Goal: Task Accomplishment & Management: Manage account settings

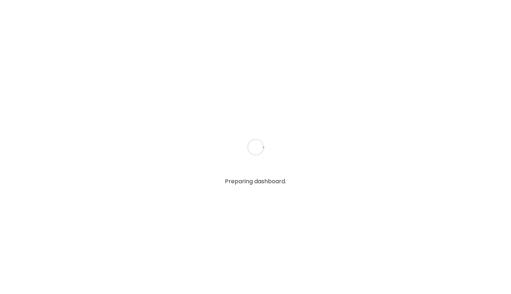
type input "**********"
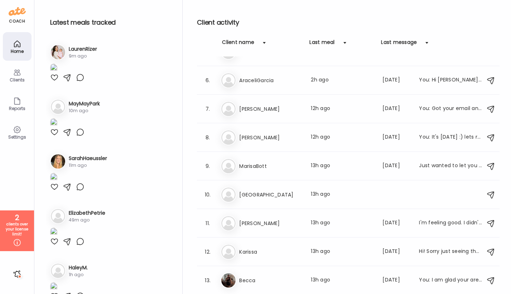
scroll to position [130, 0]
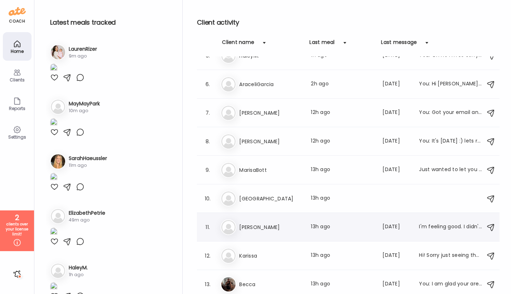
click at [262, 237] on div "11. Ma [PERSON_NAME] Last meal: 13h ago Last message: [DATE] I'm feeling good. …" at bounding box center [348, 227] width 302 height 29
click at [248, 232] on div "Ma [PERSON_NAME] Last meal: 13h ago Last message: [DATE] I'm feeling good. I di…" at bounding box center [348, 228] width 257 height 16
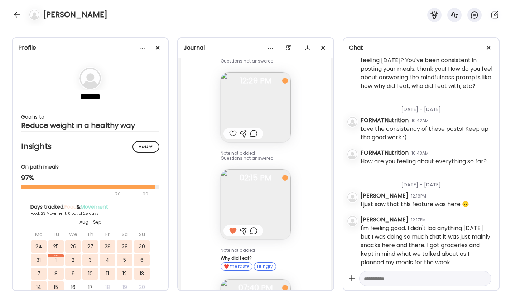
scroll to position [14130, 0]
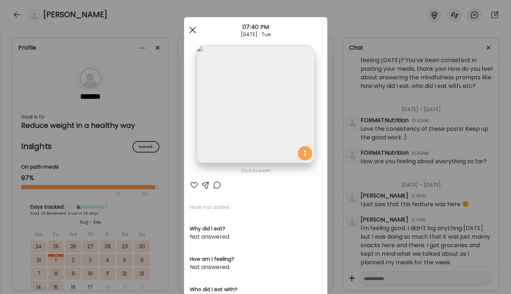
click at [193, 29] on span at bounding box center [192, 30] width 6 height 6
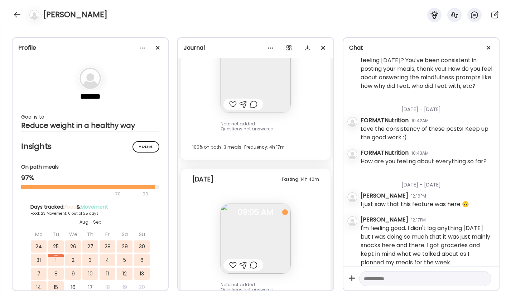
scroll to position [13902, 0]
click at [258, 202] on img at bounding box center [255, 237] width 70 height 70
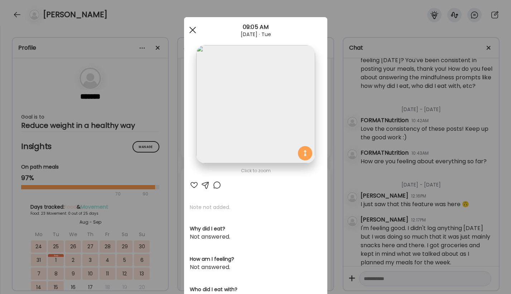
click at [194, 29] on div at bounding box center [192, 30] width 14 height 14
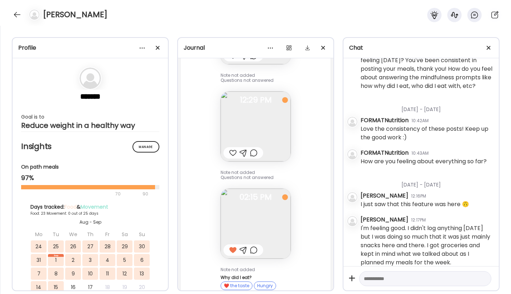
scroll to position [14114, 0]
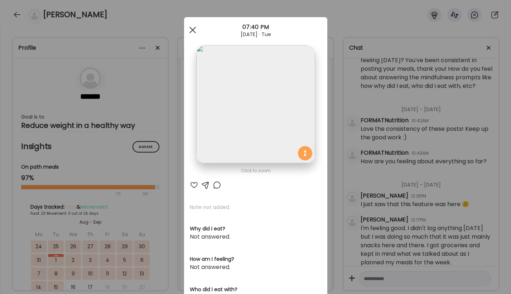
click at [195, 30] on div at bounding box center [192, 30] width 14 height 14
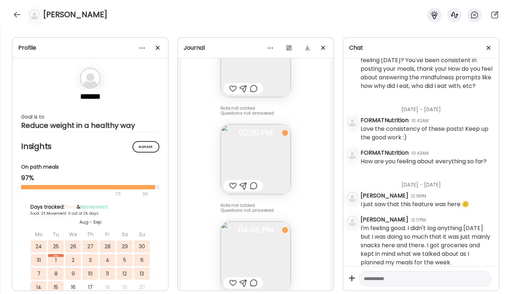
scroll to position [13237, 0]
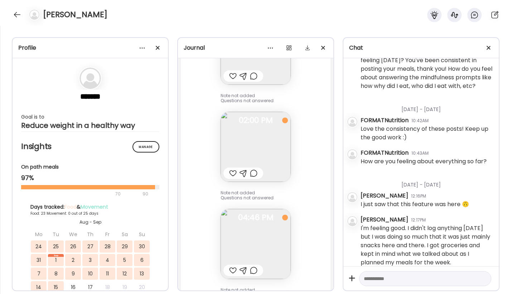
click at [271, 209] on img at bounding box center [255, 244] width 70 height 70
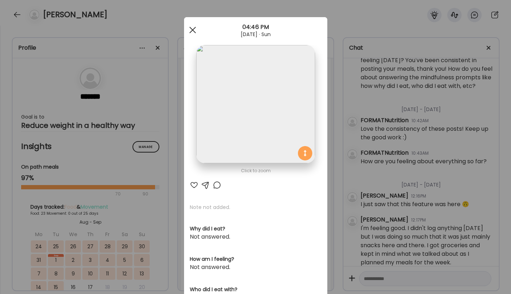
click at [191, 31] on span at bounding box center [192, 30] width 6 height 6
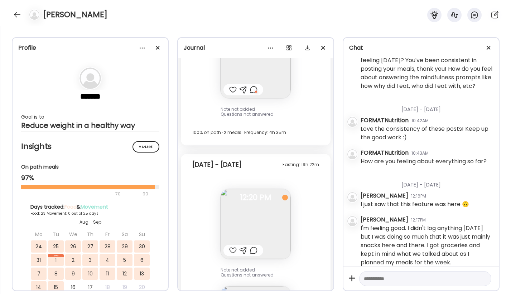
scroll to position [215, 0]
